Goal: Information Seeking & Learning: Learn about a topic

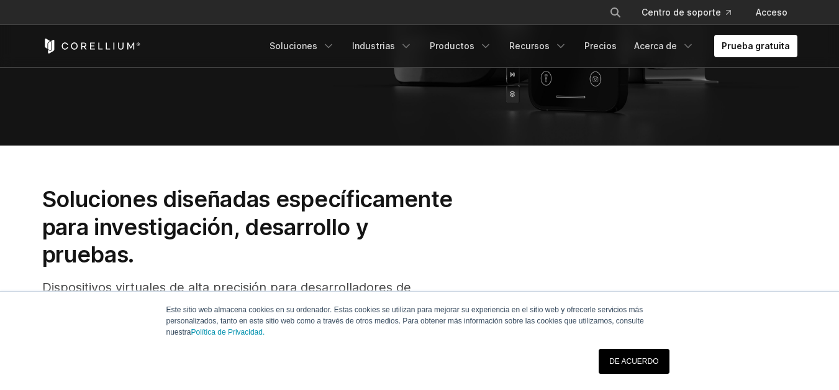
scroll to position [373, 0]
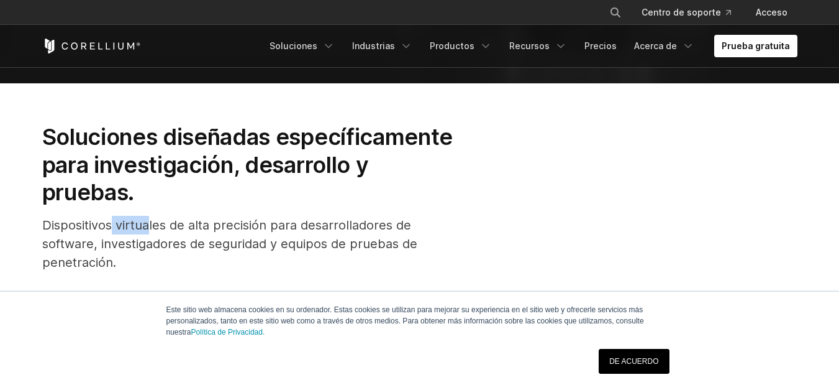
drag, startPoint x: 114, startPoint y: 221, endPoint x: 203, endPoint y: 223, distance: 88.3
click at [189, 222] on font "Dispositivos virtuales de alta precisión para desarrolladores de software, inve…" at bounding box center [229, 243] width 375 height 52
click at [208, 224] on font "Dispositivos virtuales de alta precisión para desarrolladores de software, inve…" at bounding box center [229, 243] width 375 height 52
click at [177, 232] on font "Dispositivos virtuales de alta precisión para desarrolladores de software, inve…" at bounding box center [229, 243] width 375 height 52
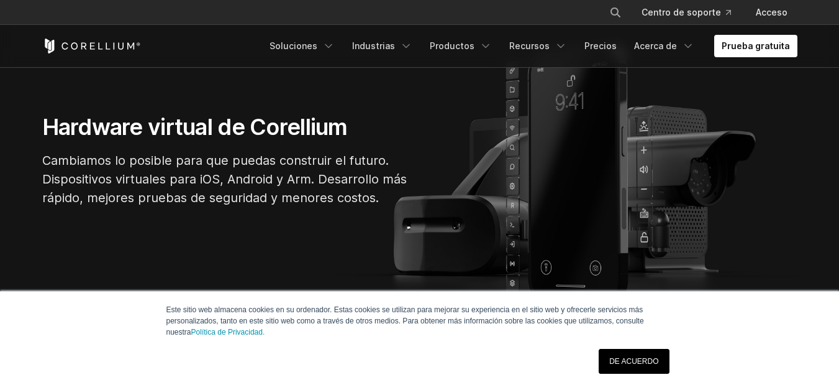
scroll to position [0, 0]
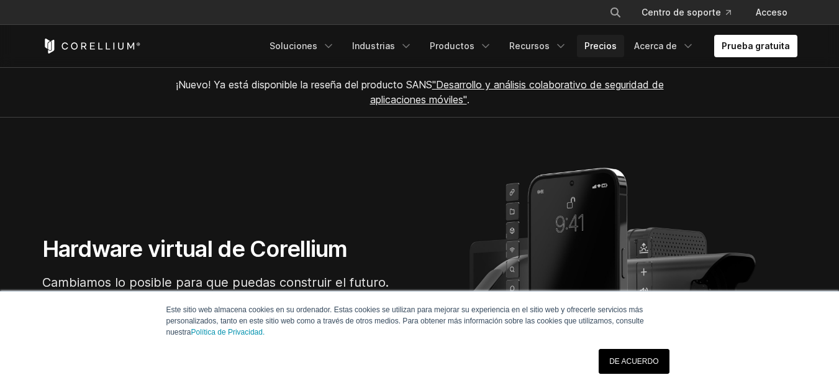
click at [610, 47] on font "Precios" at bounding box center [601, 45] width 32 height 11
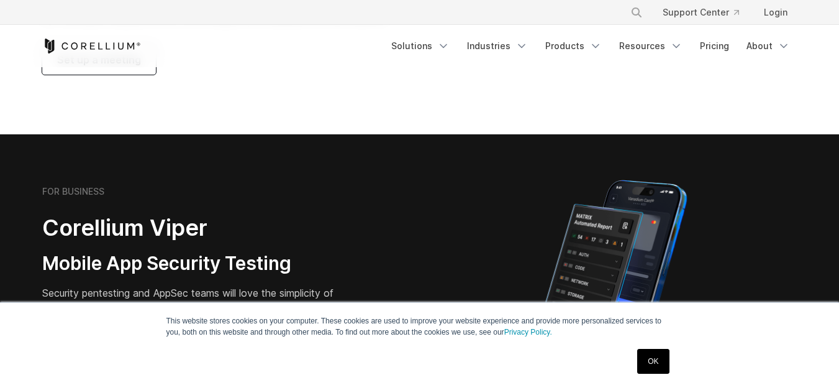
scroll to position [62, 0]
